Goal: Information Seeking & Learning: Learn about a topic

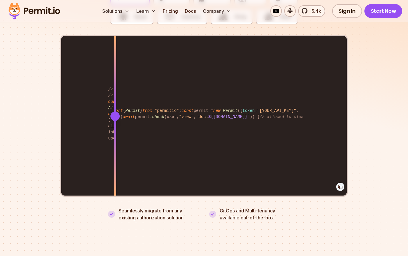
drag, startPoint x: 137, startPoint y: 153, endPoint x: 108, endPoint y: 126, distance: 39.3
click at [108, 126] on div "import { Permit } from "permitio" ; const permit = new Permit ({ token : "[YOUR…" at bounding box center [203, 116] width 285 height 160
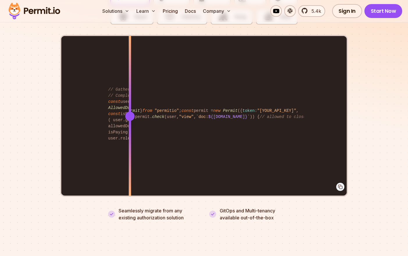
drag, startPoint x: 134, startPoint y: 96, endPoint x: 96, endPoint y: 96, distance: 38.1
click at [96, 96] on div "import { Permit } from "permitio" ; const permit = new Permit ({ token : "[YOUR…" at bounding box center [203, 116] width 285 height 160
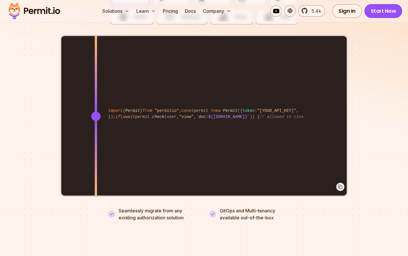
click at [139, 109] on div "import { Permit } from "permitio" ; const permit = new Permit ({ token : "[YOUR…" at bounding box center [203, 116] width 285 height 160
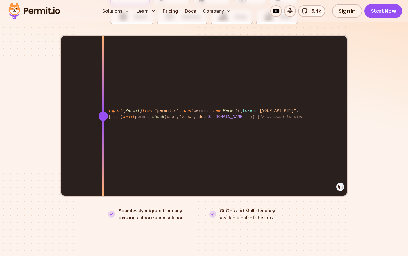
drag, startPoint x: 139, startPoint y: 109, endPoint x: 94, endPoint y: 101, distance: 46.4
click at [102, 101] on div at bounding box center [103, 116] width 2 height 160
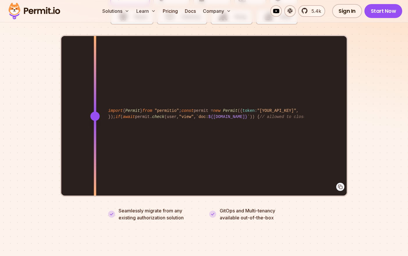
click at [95, 112] on div at bounding box center [94, 116] width 9 height 9
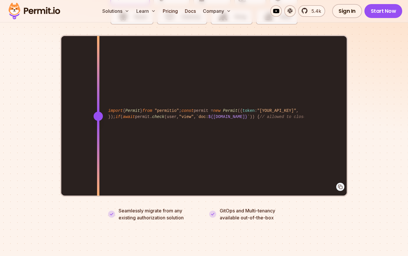
drag, startPoint x: 95, startPoint y: 108, endPoint x: 98, endPoint y: 108, distance: 3.2
click at [98, 112] on div at bounding box center [98, 116] width 9 height 9
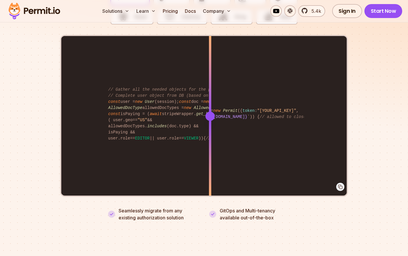
drag, startPoint x: 98, startPoint y: 108, endPoint x: 210, endPoint y: 82, distance: 114.9
click at [210, 82] on div at bounding box center [210, 116] width 2 height 160
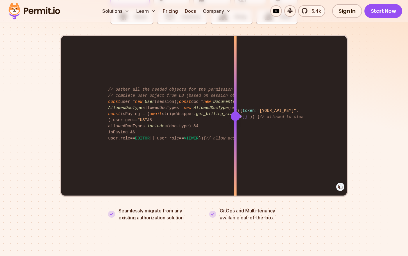
drag, startPoint x: 210, startPoint y: 82, endPoint x: 241, endPoint y: 78, distance: 30.8
click at [237, 78] on div at bounding box center [235, 76] width 2 height 80
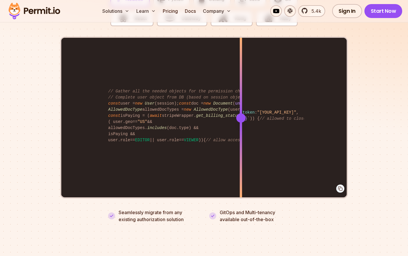
scroll to position [1176, 0]
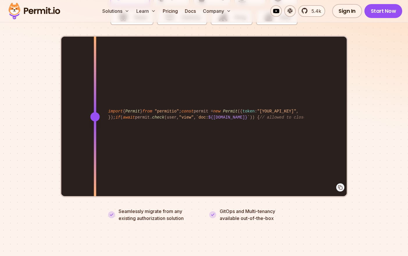
drag, startPoint x: 241, startPoint y: 110, endPoint x: 95, endPoint y: 128, distance: 147.6
click at [95, 128] on div at bounding box center [95, 117] width 2 height 160
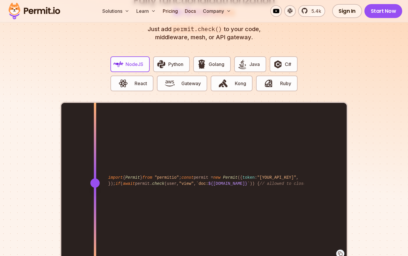
scroll to position [1106, 0]
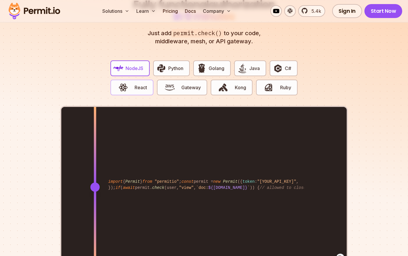
click at [133, 80] on button "React" at bounding box center [131, 88] width 43 height 16
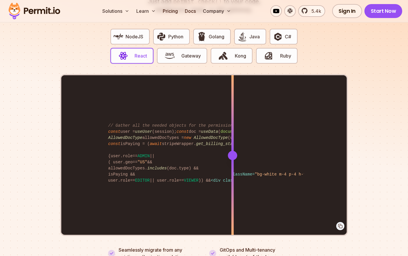
scroll to position [1142, 0]
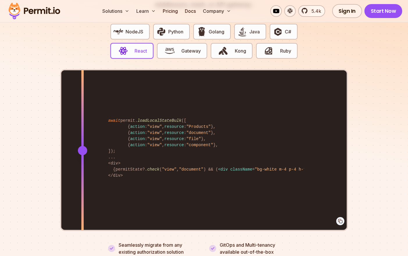
drag, startPoint x: 234, startPoint y: 145, endPoint x: 83, endPoint y: 121, distance: 153.1
click at [83, 121] on div at bounding box center [82, 150] width 2 height 160
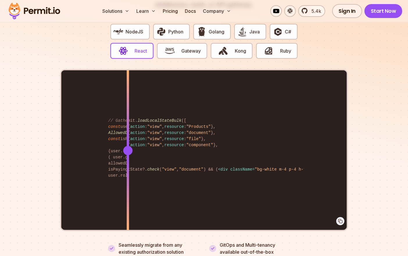
drag, startPoint x: 84, startPoint y: 146, endPoint x: 128, endPoint y: 144, distance: 44.2
click at [128, 146] on div at bounding box center [127, 150] width 9 height 9
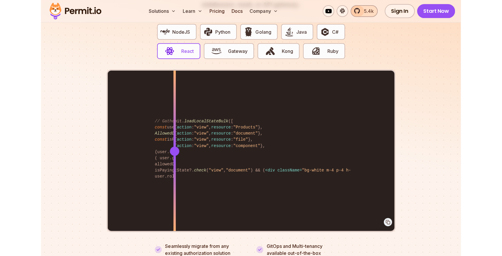
scroll to position [1158, 0]
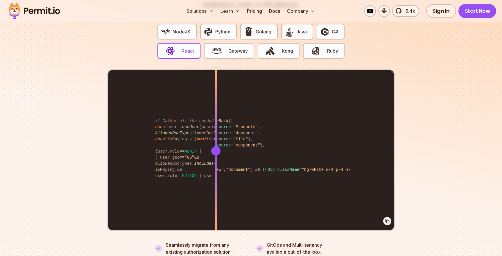
click at [216, 93] on div "await permit. loadLocalStateBulk ([ { action : "view" , resource : "Products" }…" at bounding box center [250, 150] width 285 height 160
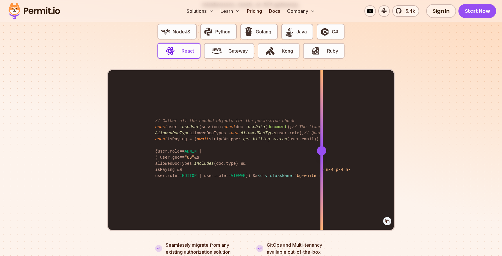
drag, startPoint x: 216, startPoint y: 93, endPoint x: 324, endPoint y: 89, distance: 107.9
click at [323, 89] on div at bounding box center [321, 110] width 2 height 80
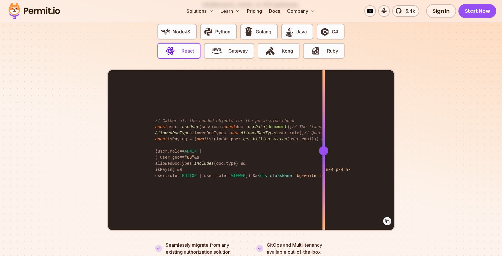
click at [169, 110] on div "await permit. loadLocalStateBulk ([ { action : "view" , resource : "Products" }…" at bounding box center [250, 150] width 285 height 160
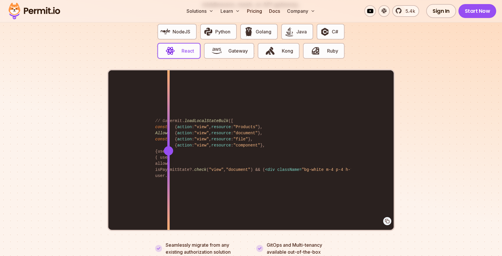
click at [169, 110] on div at bounding box center [168, 110] width 2 height 80
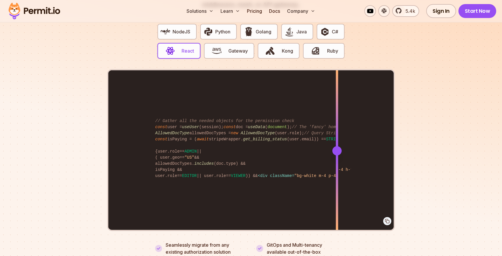
drag, startPoint x: 169, startPoint y: 110, endPoint x: 337, endPoint y: 99, distance: 169.2
click at [337, 99] on div at bounding box center [337, 110] width 2 height 80
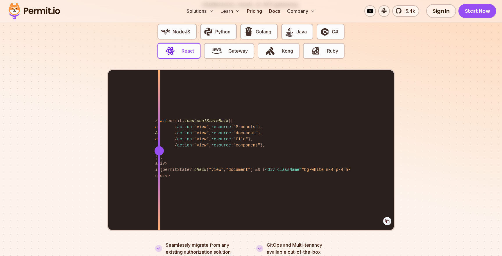
drag, startPoint x: 337, startPoint y: 99, endPoint x: 162, endPoint y: 182, distance: 194.2
click at [160, 182] on div at bounding box center [159, 150] width 2 height 160
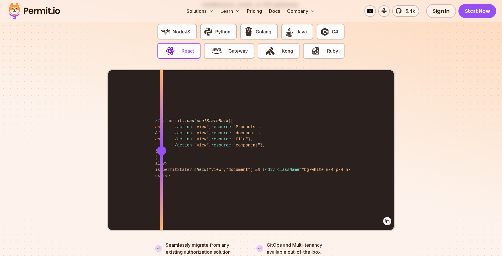
click at [205, 112] on div "await permit. loadLocalStateBulk ([ { action : "view" , resource : "Products" }…" at bounding box center [250, 150] width 285 height 160
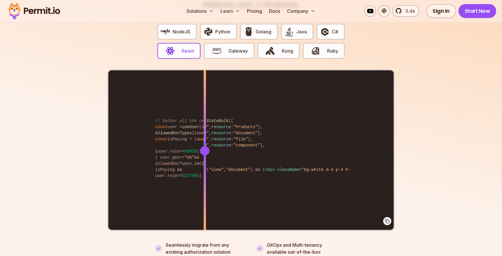
click at [205, 112] on div at bounding box center [205, 110] width 2 height 80
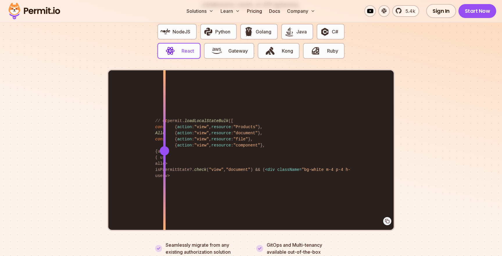
drag, startPoint x: 205, startPoint y: 112, endPoint x: 156, endPoint y: 148, distance: 60.3
click at [163, 147] on div at bounding box center [164, 150] width 2 height 160
drag, startPoint x: 155, startPoint y: 145, endPoint x: 164, endPoint y: 144, distance: 9.0
click at [164, 146] on div at bounding box center [164, 150] width 9 height 9
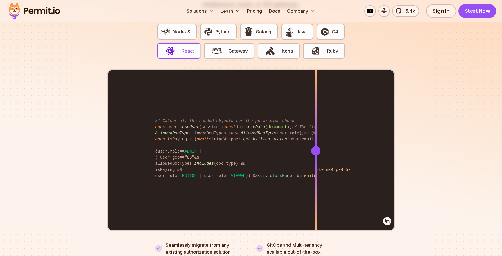
click at [316, 149] on div "await permit. loadLocalStateBulk ([ { action : "view" , resource : "Products" }…" at bounding box center [250, 150] width 285 height 160
drag, startPoint x: 316, startPoint y: 149, endPoint x: 109, endPoint y: 149, distance: 206.9
click at [315, 151] on div at bounding box center [316, 191] width 2 height 80
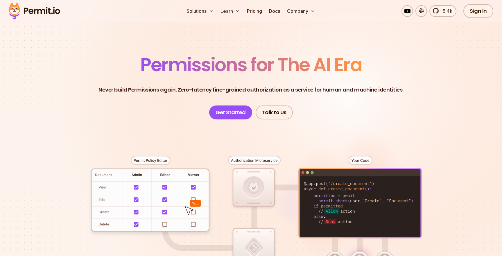
scroll to position [0, 0]
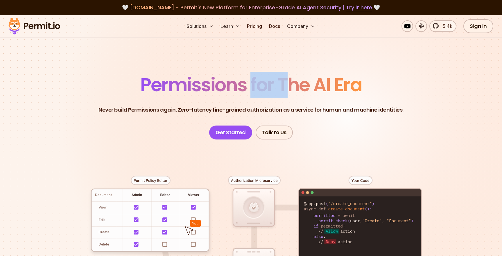
drag, startPoint x: 250, startPoint y: 86, endPoint x: 292, endPoint y: 86, distance: 42.4
click at [292, 86] on span "Permissions for The AI Era" at bounding box center [250, 85] width 221 height 26
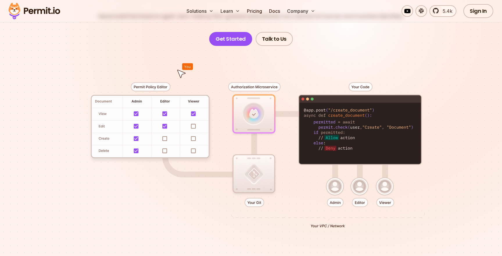
scroll to position [94, 0]
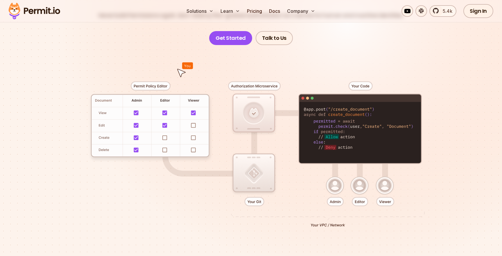
drag, startPoint x: 311, startPoint y: 107, endPoint x: 341, endPoint y: 133, distance: 39.3
click at [341, 133] on div at bounding box center [251, 152] width 407 height 214
click at [384, 169] on div at bounding box center [251, 152] width 407 height 214
drag, startPoint x: 377, startPoint y: 158, endPoint x: 319, endPoint y: 112, distance: 73.8
click at [319, 112] on div at bounding box center [251, 152] width 407 height 214
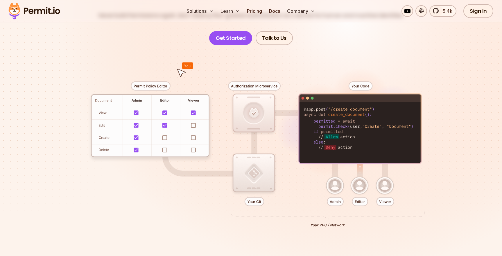
drag, startPoint x: 319, startPoint y: 112, endPoint x: 350, endPoint y: 153, distance: 51.7
click at [350, 153] on div at bounding box center [251, 152] width 407 height 214
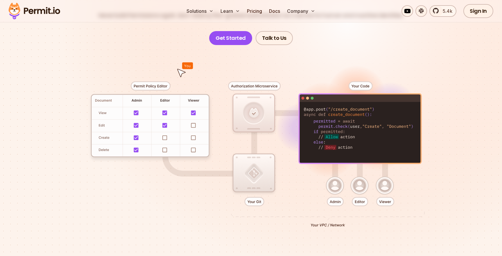
click at [350, 153] on div at bounding box center [251, 152] width 407 height 214
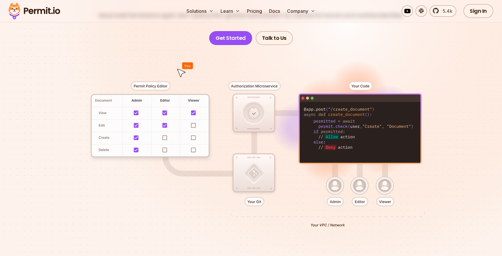
drag, startPoint x: 353, startPoint y: 149, endPoint x: 307, endPoint y: 136, distance: 47.3
click at [334, 148] on div at bounding box center [251, 152] width 407 height 214
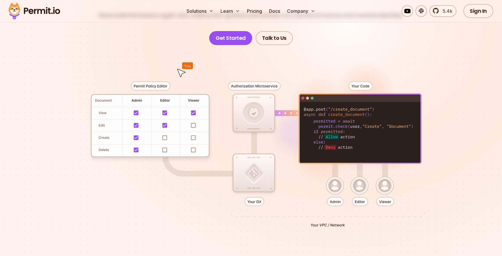
click at [308, 134] on div at bounding box center [251, 152] width 407 height 214
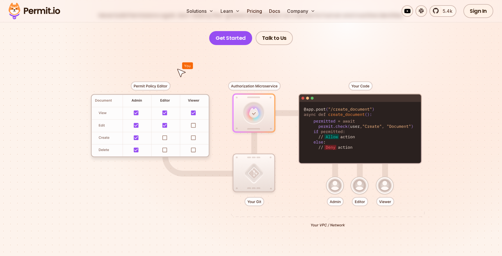
drag, startPoint x: 311, startPoint y: 131, endPoint x: 352, endPoint y: 148, distance: 44.2
click at [352, 148] on div at bounding box center [251, 152] width 407 height 214
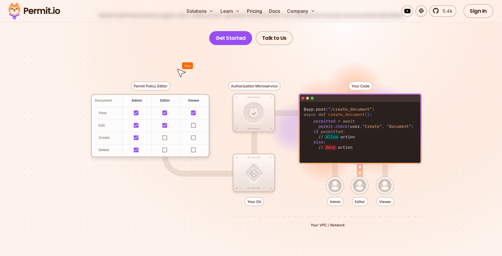
click at [253, 201] on div at bounding box center [251, 152] width 407 height 214
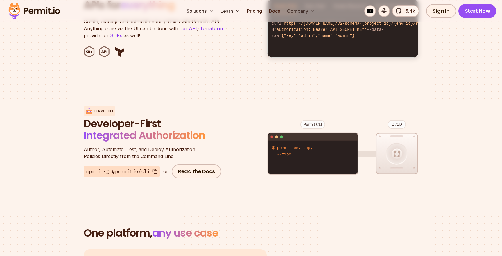
scroll to position [639, 0]
